Goal: Browse casually: Explore the website without a specific task or goal

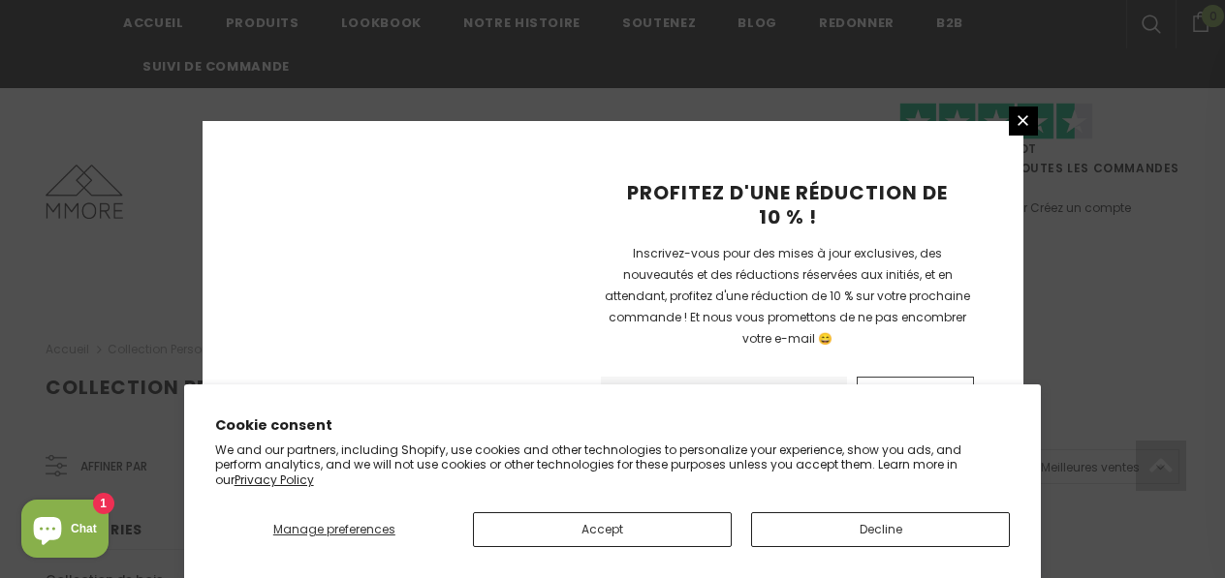
scroll to position [1494, 0]
